Goal: Information Seeking & Learning: Understand process/instructions

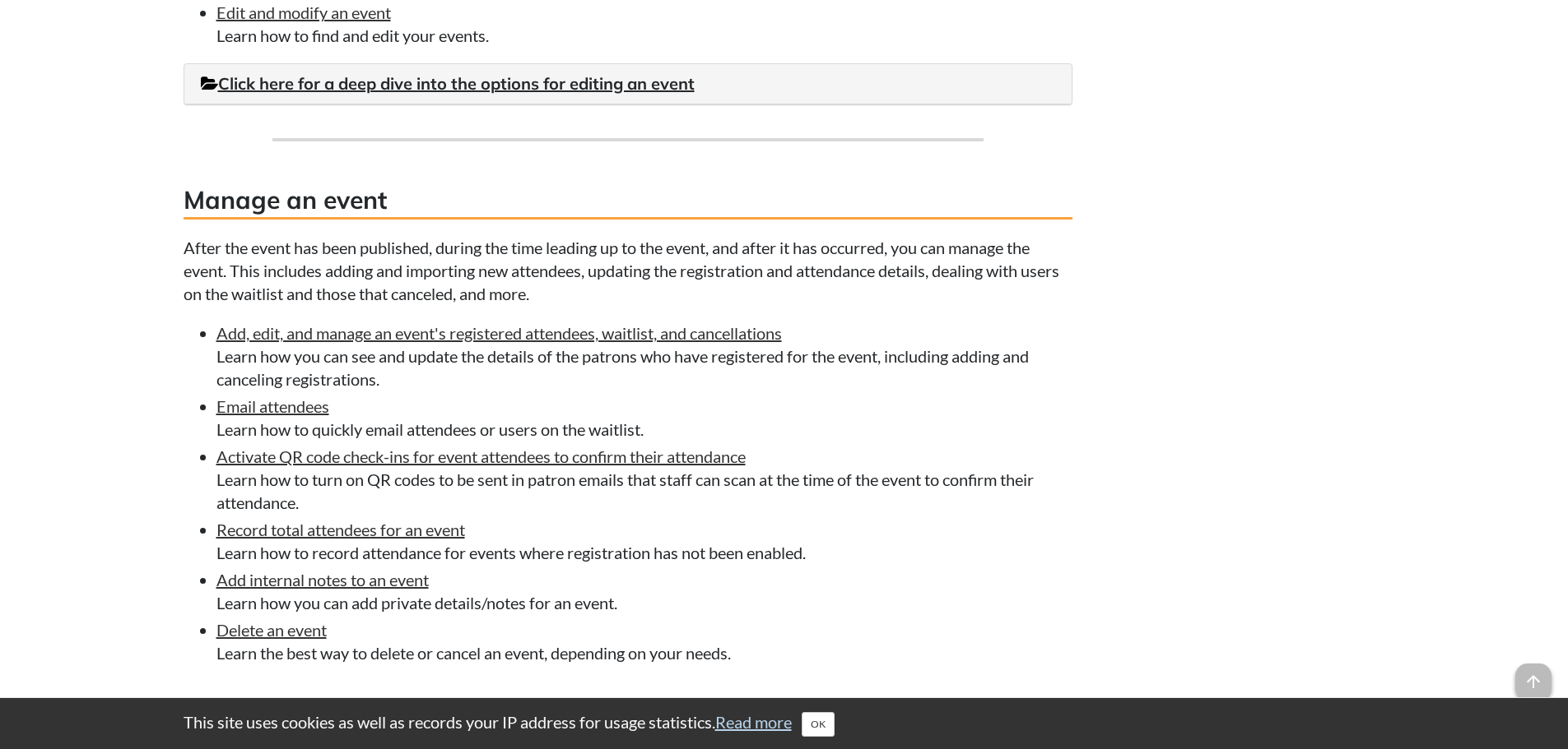
scroll to position [905, 0]
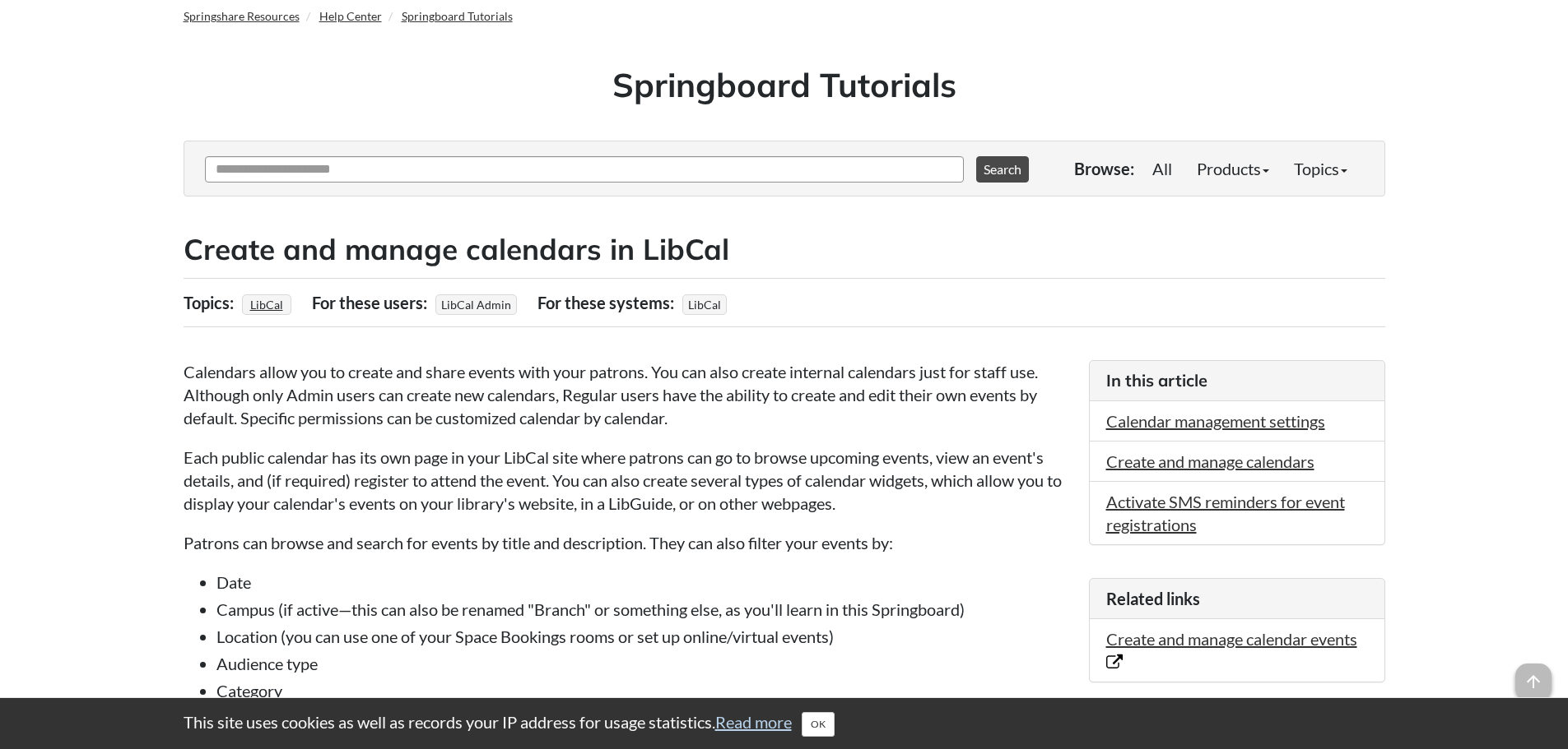
scroll to position [247, 0]
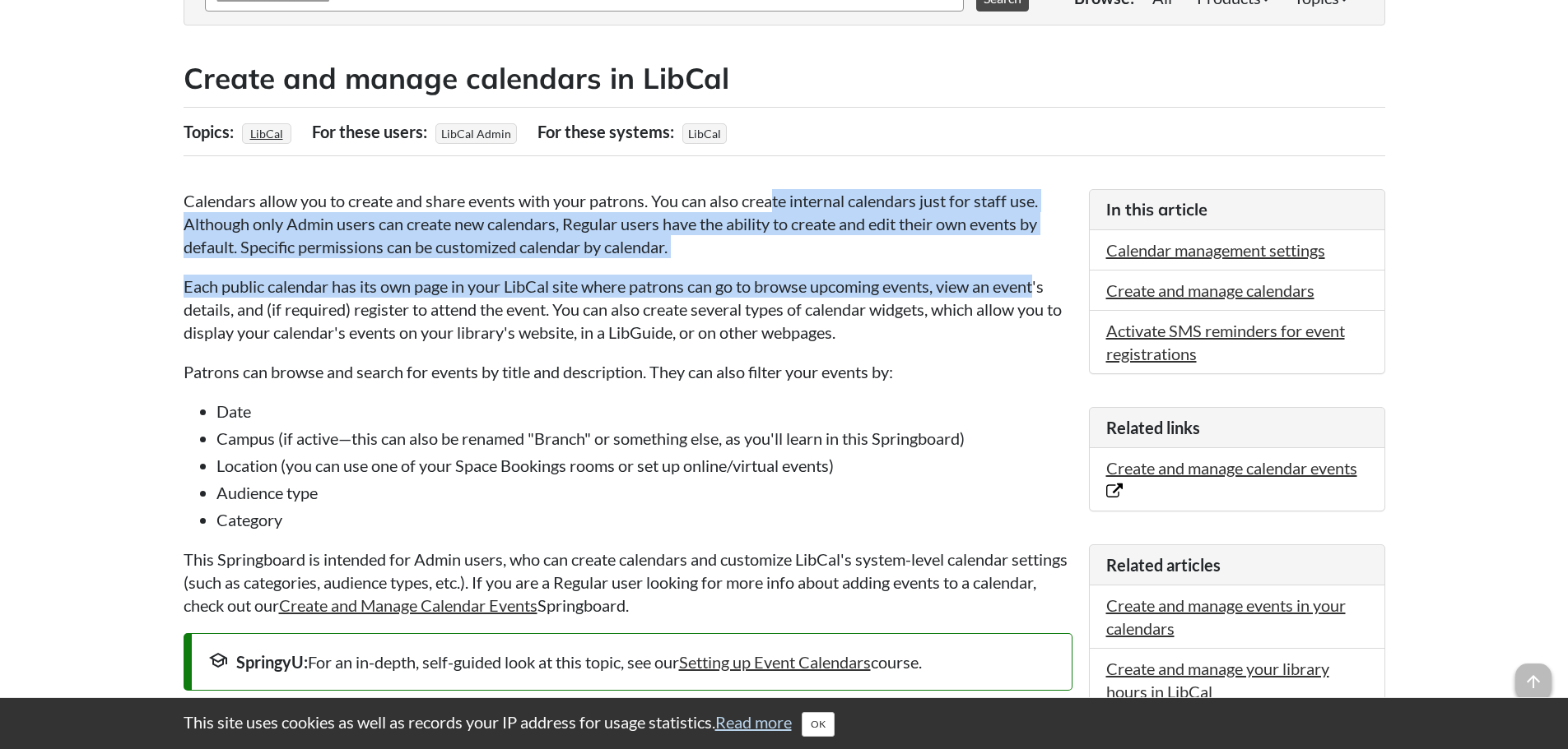
drag, startPoint x: 774, startPoint y: 204, endPoint x: 1044, endPoint y: 293, distance: 284.3
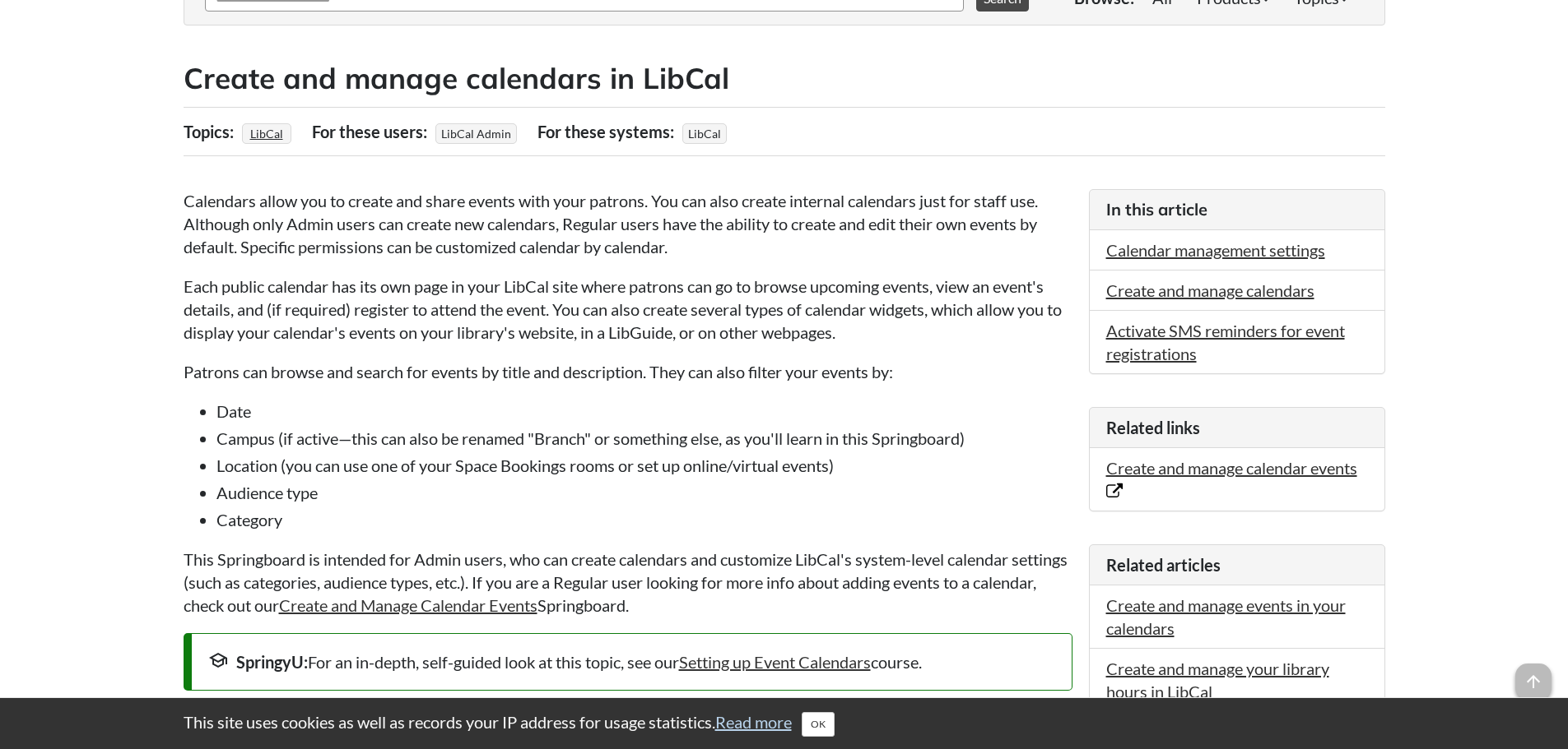
click at [565, 328] on p "Each public calendar has its own page in your LibCal site where patrons can go …" at bounding box center [628, 309] width 889 height 69
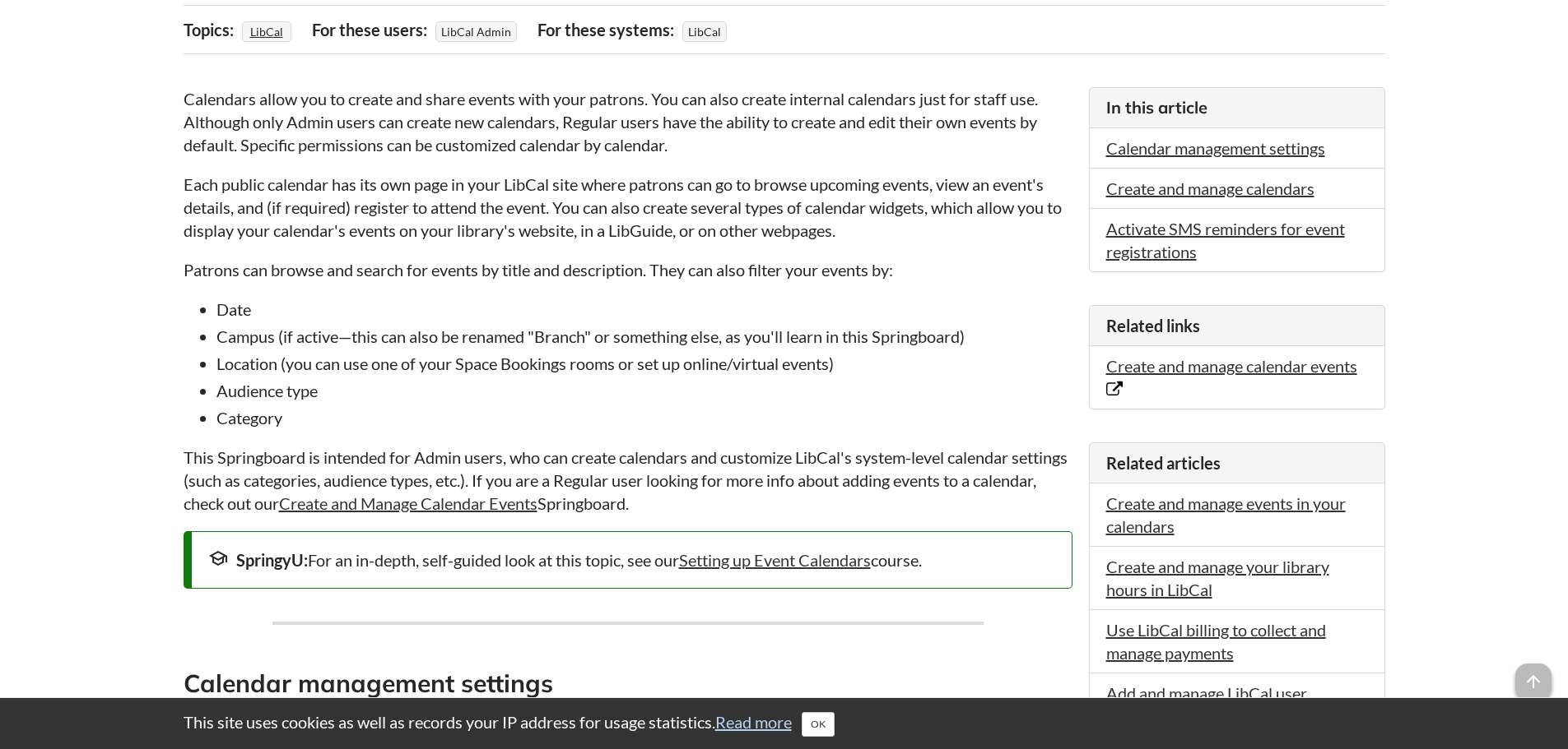
scroll to position [329, 0]
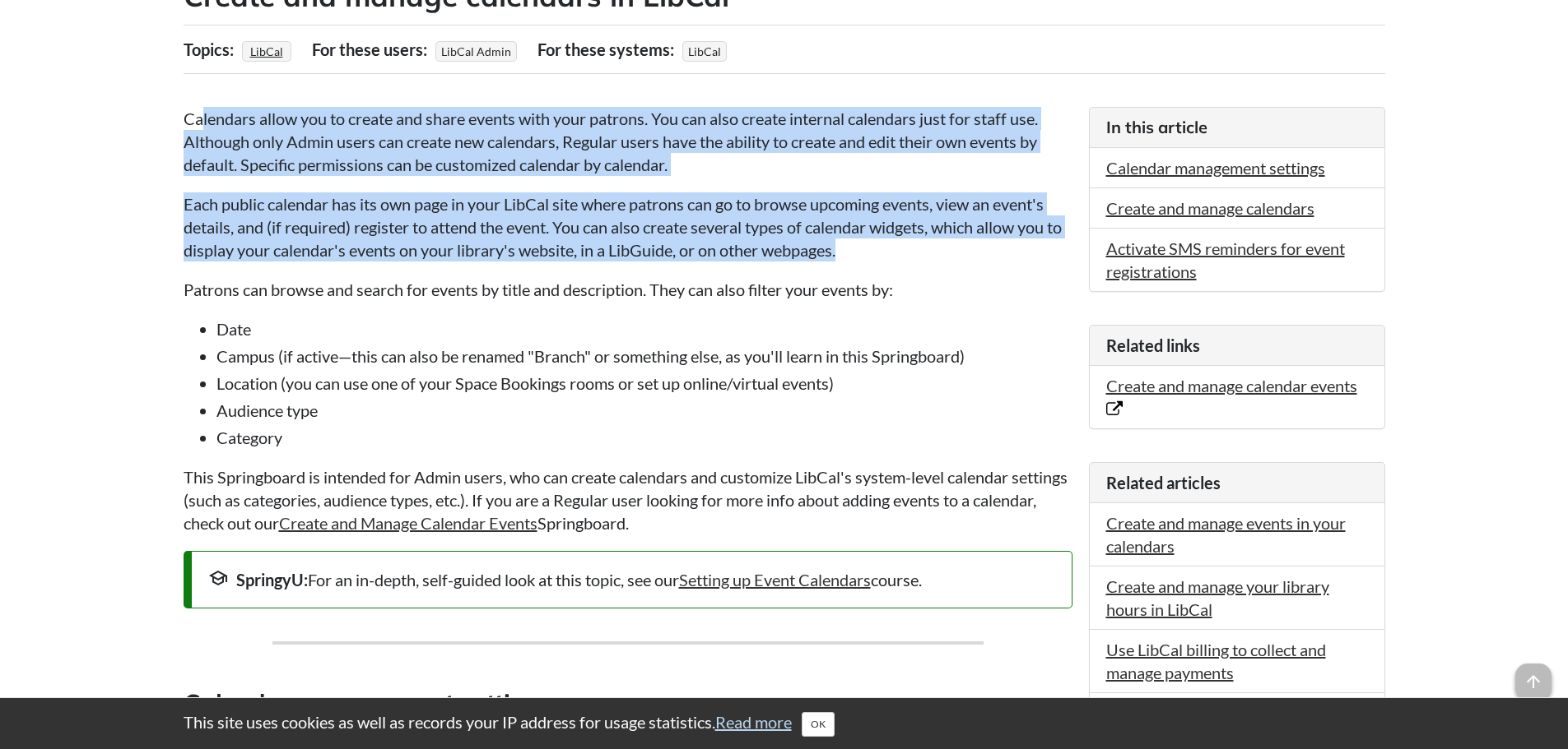
drag, startPoint x: 200, startPoint y: 122, endPoint x: 884, endPoint y: 248, distance: 695.5
click at [893, 247] on p "Each public calendar has its own page in your LibCal site where patrons can go …" at bounding box center [628, 226] width 889 height 69
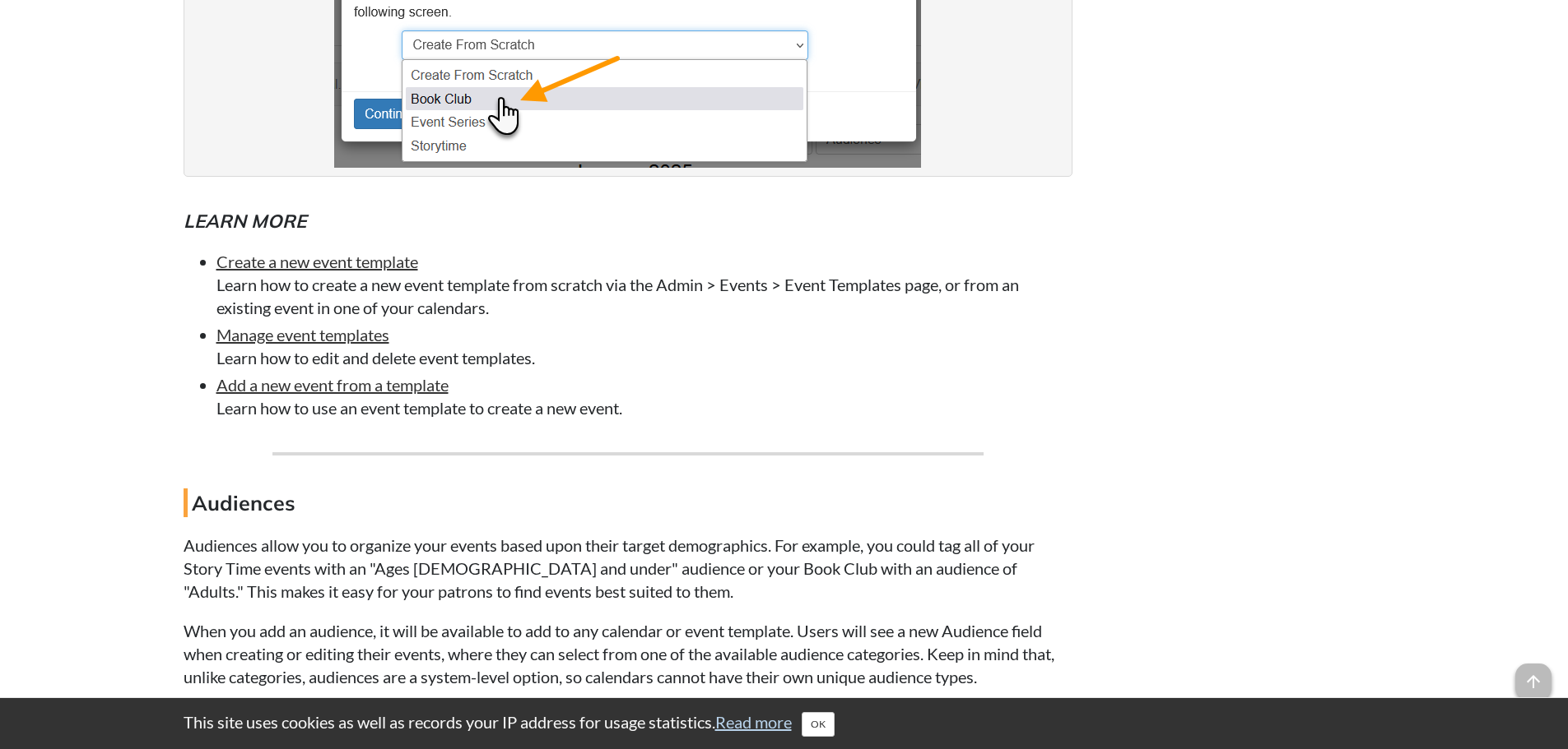
scroll to position [1646, 0]
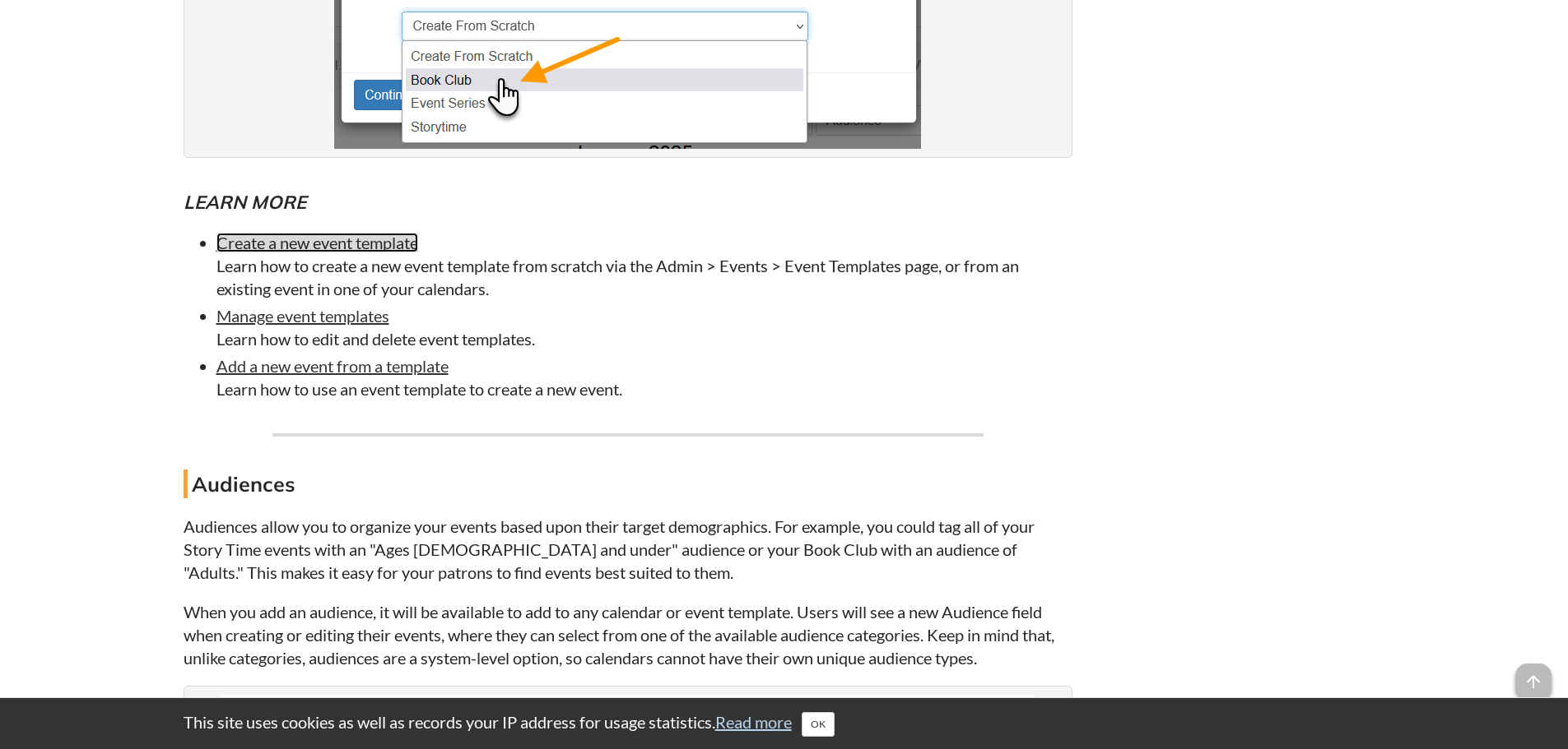
click at [374, 245] on link "Create a new event template" at bounding box center [317, 242] width 201 height 19
